Goal: Task Accomplishment & Management: Manage account settings

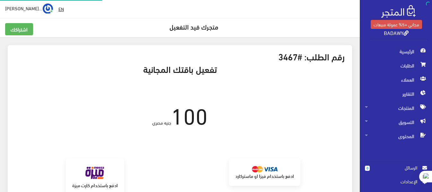
click at [25, 37] on div "اشتراكك متجرك قيد التفعيل" at bounding box center [180, 30] width 358 height 14
click at [22, 33] on link "اشتراكك" at bounding box center [19, 29] width 28 height 12
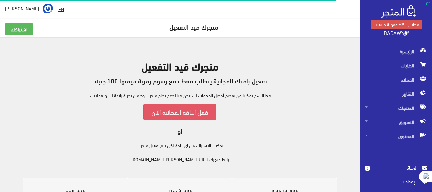
click at [185, 113] on link "فعل الباقة المجانية الان" at bounding box center [180, 112] width 73 height 16
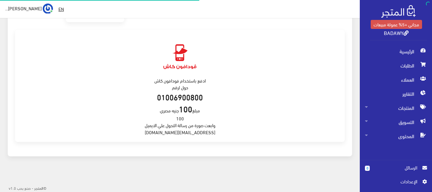
scroll to position [173, 0]
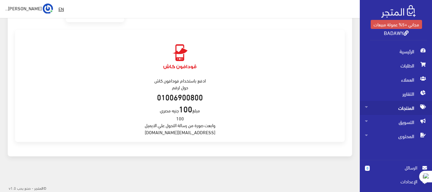
click at [412, 110] on span "المنتجات" at bounding box center [396, 108] width 62 height 14
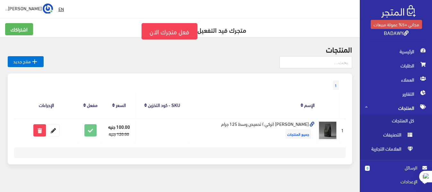
click at [240, 69] on div at bounding box center [180, 64] width 345 height 17
click at [235, 64] on div at bounding box center [180, 64] width 345 height 17
click at [414, 53] on span "الرئيسية" at bounding box center [396, 51] width 62 height 14
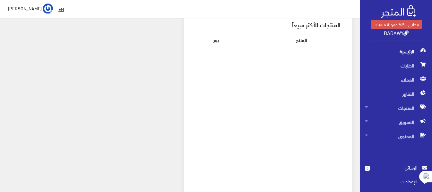
scroll to position [193, 0]
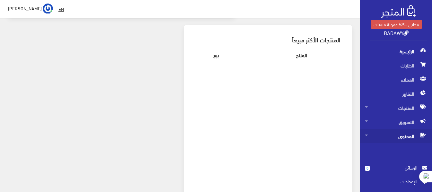
click at [399, 138] on span "المحتوى" at bounding box center [396, 136] width 62 height 14
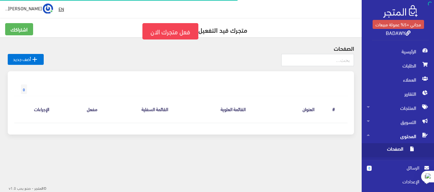
click at [391, 150] on span "الصفحات" at bounding box center [391, 150] width 49 height 14
click at [392, 148] on span "الصفحات" at bounding box center [391, 150] width 49 height 14
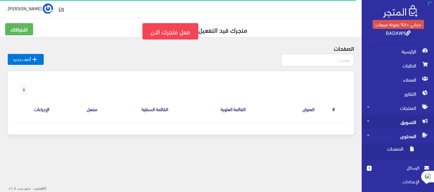
click at [395, 125] on span "التسويق" at bounding box center [398, 122] width 62 height 14
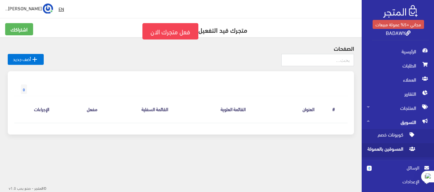
click at [393, 151] on span "المسوقين بالعمولة" at bounding box center [391, 150] width 49 height 14
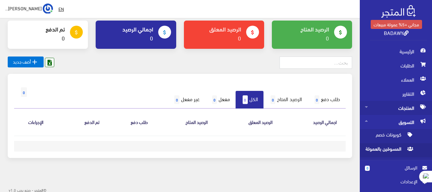
scroll to position [42, 0]
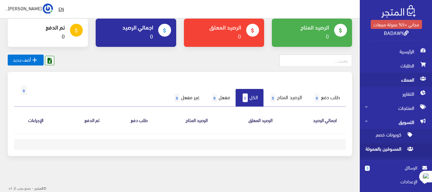
click at [408, 73] on span "العملاء" at bounding box center [396, 80] width 62 height 14
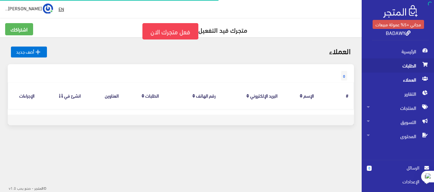
click at [408, 66] on span "الطلبات" at bounding box center [398, 65] width 62 height 14
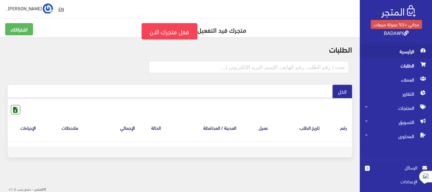
click at [417, 55] on span "الرئيسية" at bounding box center [396, 51] width 62 height 14
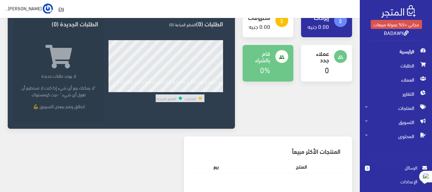
scroll to position [129, 0]
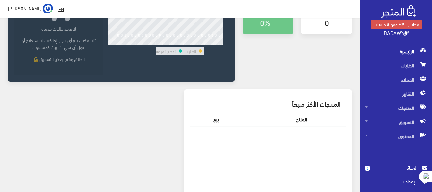
click at [406, 169] on span "الرسائل" at bounding box center [396, 167] width 42 height 7
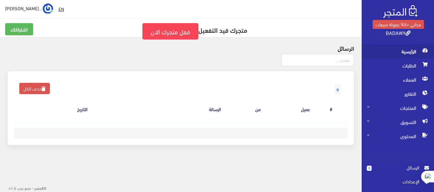
click at [414, 52] on span "الرئيسية" at bounding box center [398, 51] width 62 height 14
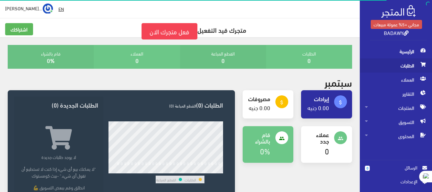
click at [416, 66] on span "الطلبات" at bounding box center [396, 65] width 62 height 14
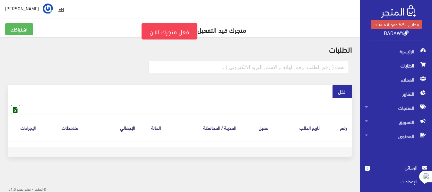
scroll to position [1, 0]
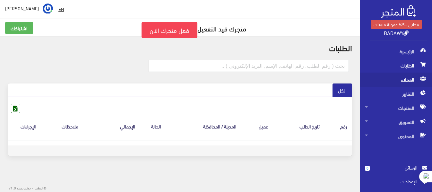
click at [408, 80] on span "العملاء" at bounding box center [396, 80] width 62 height 14
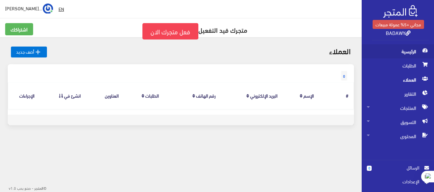
click at [414, 51] on span "الرئيسية" at bounding box center [398, 51] width 62 height 14
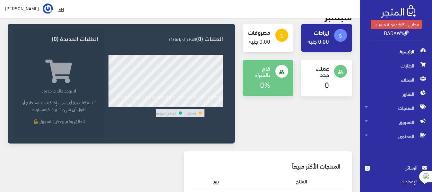
scroll to position [64, 0]
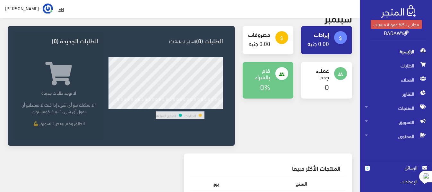
click at [403, 183] on span "اﻹعدادات" at bounding box center [393, 181] width 47 height 7
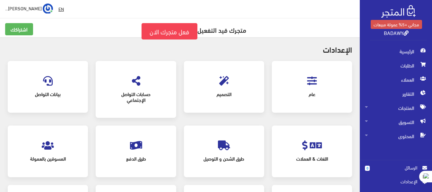
click at [237, 148] on div "طرق الشحن و التوصيل" at bounding box center [224, 151] width 67 height 39
click at [227, 157] on span "طرق الشحن و التوصيل" at bounding box center [224, 159] width 57 height 14
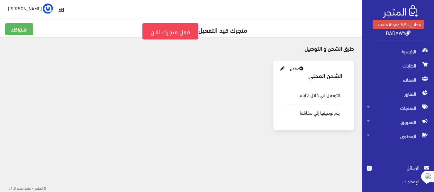
click at [282, 68] on icon at bounding box center [282, 69] width 4 height 4
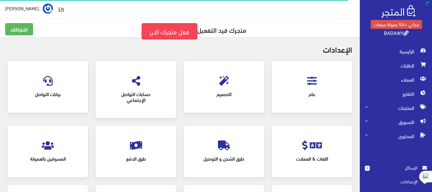
click at [72, 88] on span "بيانات التواصل" at bounding box center [47, 94] width 57 height 14
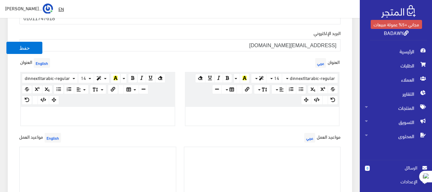
scroll to position [45, 0]
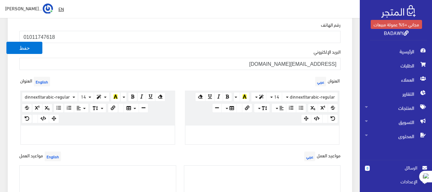
click at [275, 131] on p at bounding box center [262, 132] width 147 height 7
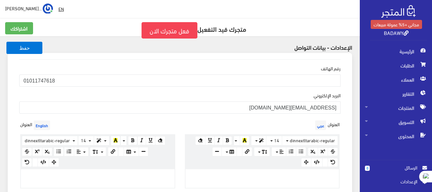
scroll to position [0, 0]
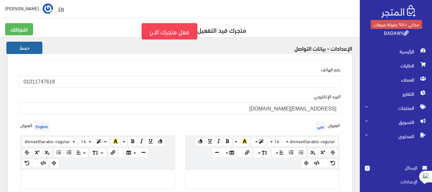
click at [32, 44] on button "حفظ" at bounding box center [24, 48] width 36 height 12
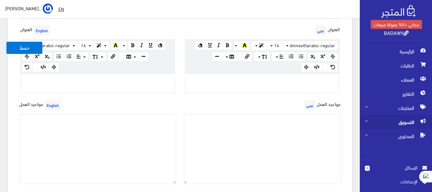
scroll to position [96, 0]
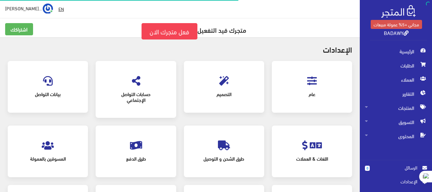
click at [326, 93] on span "عام" at bounding box center [312, 94] width 57 height 14
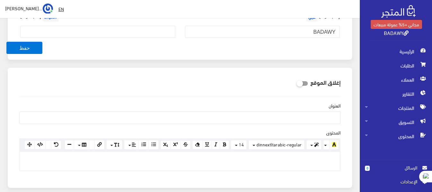
scroll to position [64, 0]
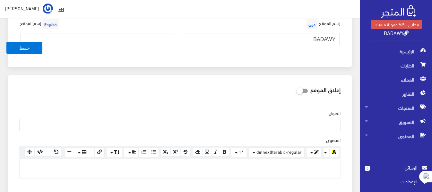
click at [297, 91] on icon at bounding box center [297, 91] width 0 height 6
click at [297, 91] on input "checkbox" at bounding box center [291, 90] width 12 height 6
click at [297, 91] on icon at bounding box center [297, 91] width 0 height 6
click at [297, 91] on input "checkbox" at bounding box center [291, 90] width 12 height 6
checkbox input "false"
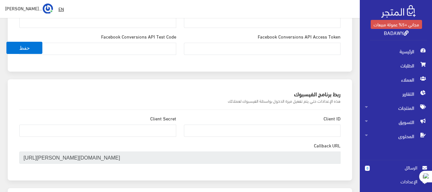
scroll to position [321, 0]
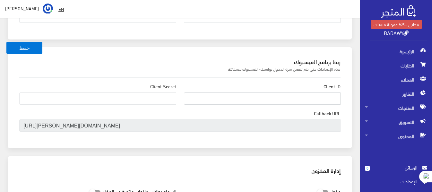
click at [328, 98] on input "Client ID" at bounding box center [262, 99] width 157 height 12
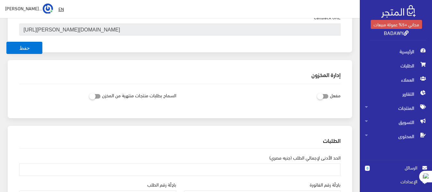
scroll to position [418, 0]
click at [325, 93] on label at bounding box center [322, 95] width 14 height 7
click at [317, 93] on input "checkbox" at bounding box center [312, 95] width 12 height 6
click at [317, 93] on icon at bounding box center [317, 96] width 0 height 6
click at [317, 93] on input "checkbox" at bounding box center [312, 95] width 12 height 6
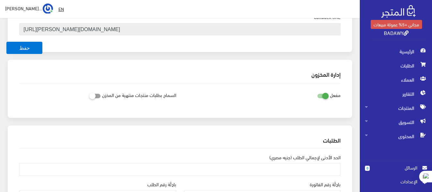
checkbox input "false"
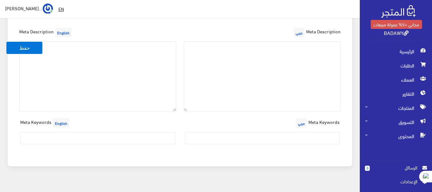
scroll to position [993, 0]
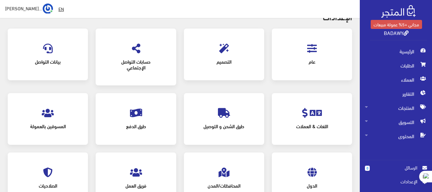
scroll to position [32, 0]
click at [135, 64] on span "حسابات التواصل الإجتماعي" at bounding box center [135, 64] width 57 height 19
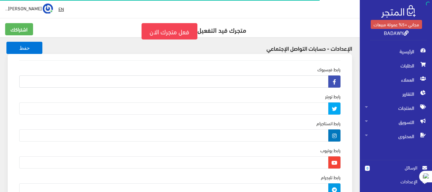
click at [293, 82] on input "رابط فيسبوك" at bounding box center [173, 82] width 309 height 12
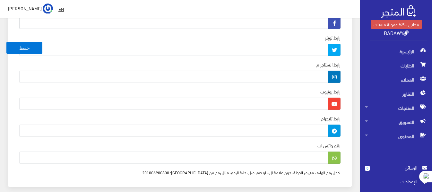
scroll to position [90, 0]
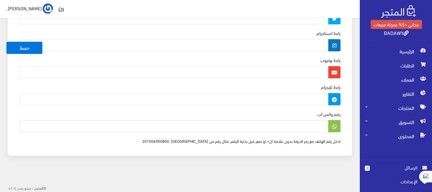
click at [287, 126] on input "رقم واتس اب" at bounding box center [173, 126] width 309 height 12
click at [310, 129] on input "رقم واتس اب" at bounding box center [173, 126] width 309 height 12
click at [308, 129] on input "رقم واتس اب" at bounding box center [173, 126] width 309 height 12
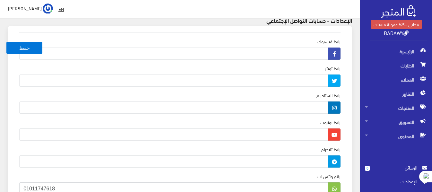
scroll to position [0, 0]
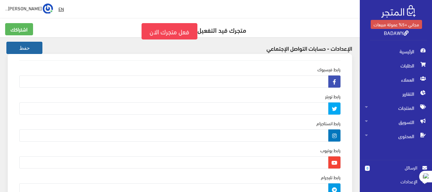
type input "01011747618"
click at [26, 53] on button "حفظ" at bounding box center [24, 48] width 36 height 12
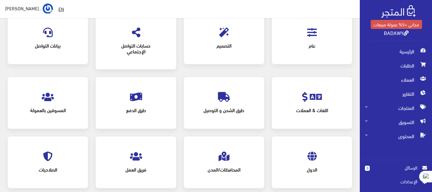
scroll to position [16, 0]
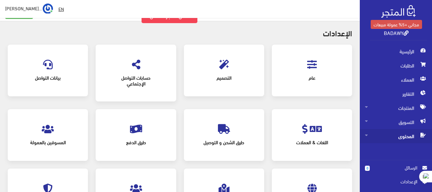
click at [408, 138] on span "المحتوى" at bounding box center [396, 136] width 62 height 14
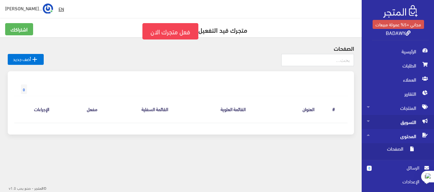
click at [406, 124] on span "التسويق" at bounding box center [398, 122] width 62 height 14
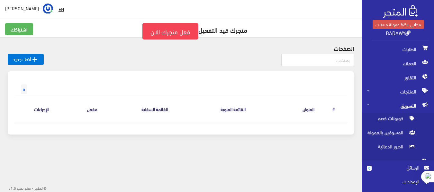
scroll to position [26, 0]
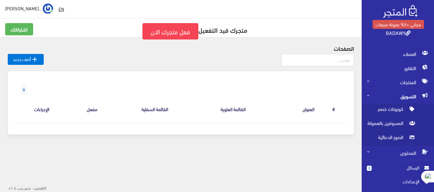
click at [404, 183] on span "اﻹعدادات" at bounding box center [395, 181] width 47 height 7
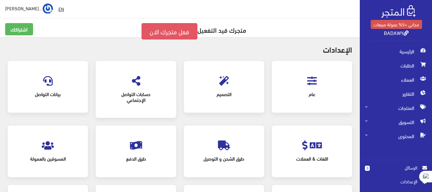
click at [175, 30] on link "فعل متجرك الان" at bounding box center [170, 31] width 56 height 16
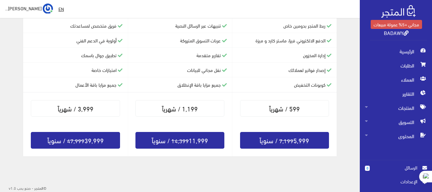
scroll to position [184, 0]
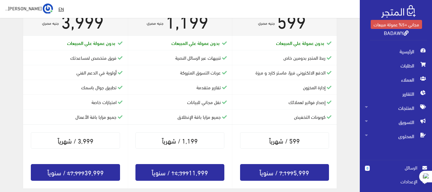
drag, startPoint x: 220, startPoint y: 73, endPoint x: 72, endPoint y: 70, distance: 148.8
click at [72, 70] on div "باقة الإنطلاق 599 جنيه مصري 7,199 14,399" at bounding box center [180, 96] width 314 height 202
click at [151, 74] on div "عربات التسوق المتروكة" at bounding box center [180, 72] width 94 height 7
click at [122, 103] on icon at bounding box center [120, 102] width 5 height 5
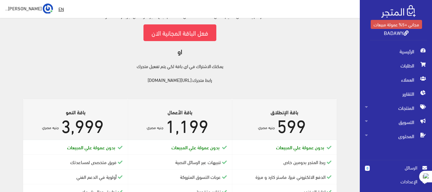
scroll to position [216, 0]
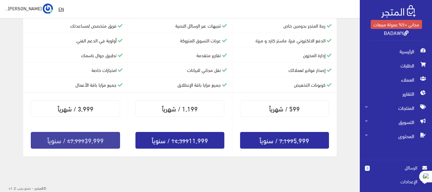
click at [81, 138] on link "47,999 39,999 / سنوياً" at bounding box center [75, 140] width 89 height 17
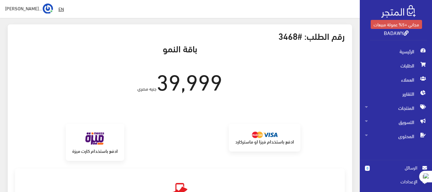
scroll to position [32, 0]
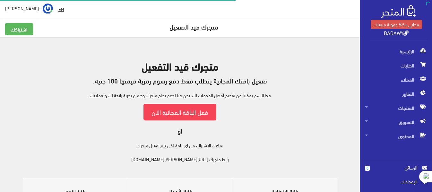
scroll to position [216, 0]
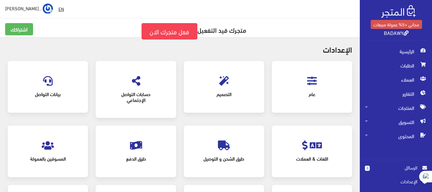
click at [409, 12] on img at bounding box center [399, 11] width 34 height 13
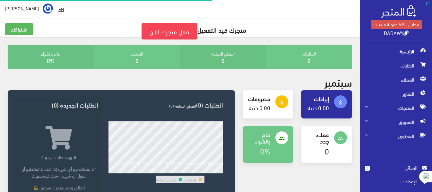
click at [409, 12] on img at bounding box center [399, 11] width 34 height 13
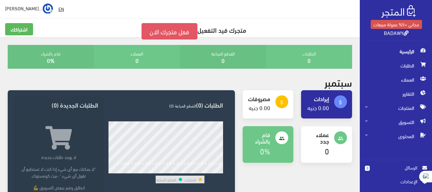
click at [166, 30] on link "فعل متجرك الان" at bounding box center [170, 31] width 56 height 16
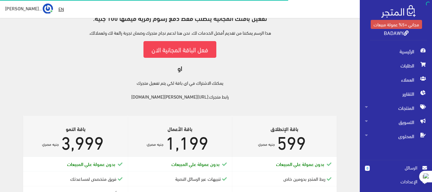
scroll to position [64, 0]
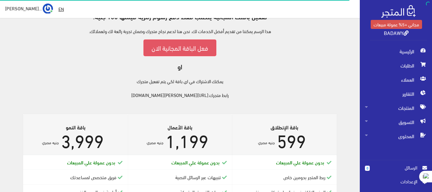
click at [171, 54] on link "فعل الباقة المجانية الان" at bounding box center [180, 48] width 73 height 16
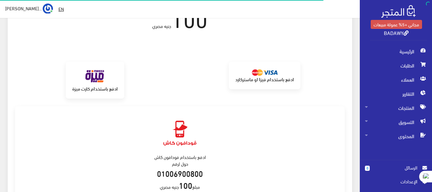
scroll to position [96, 0]
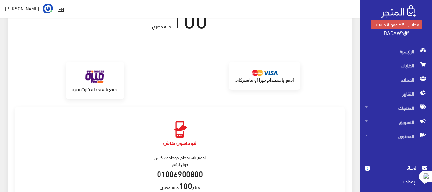
click at [107, 82] on img at bounding box center [95, 76] width 26 height 17
